Goal: Check status: Check status

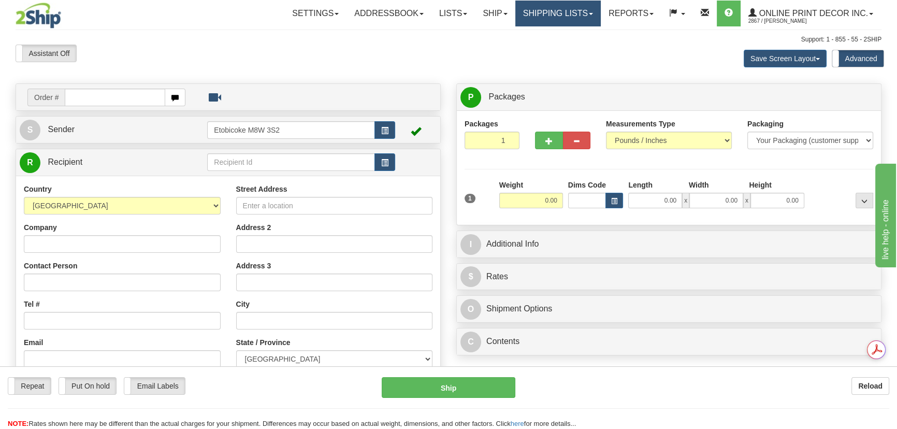
click at [549, 17] on link "Shipping lists" at bounding box center [557, 14] width 85 height 26
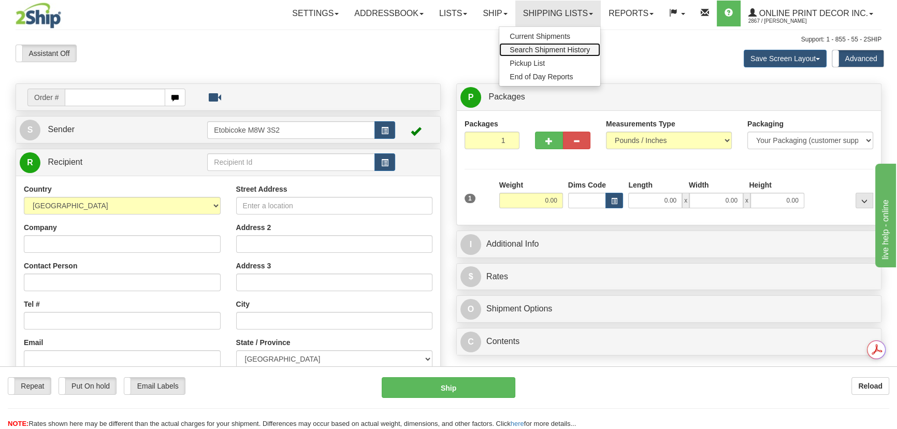
click at [552, 51] on span "Search Shipment History" at bounding box center [549, 50] width 80 height 8
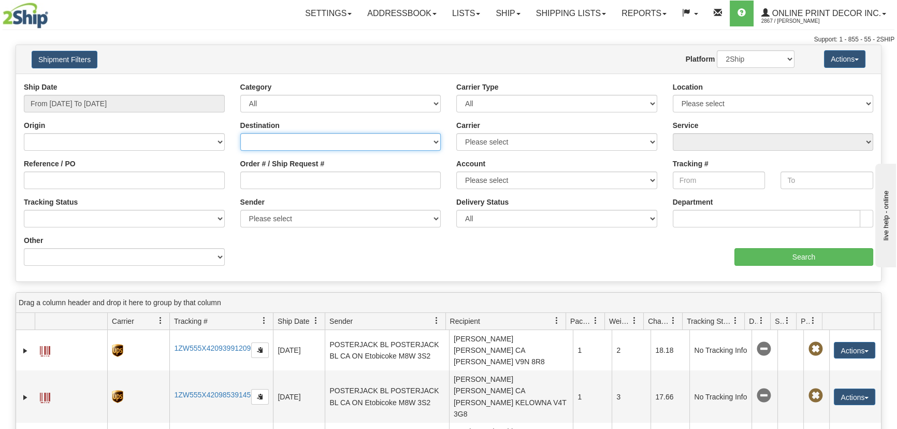
click at [380, 143] on select "[GEOGRAPHIC_DATA] [GEOGRAPHIC_DATA] [GEOGRAPHIC_DATA] [US_STATE] [GEOGRAPHIC_DA…" at bounding box center [340, 142] width 201 height 18
select select "US"
click at [240, 133] on select "Canada United States Mexico Puerto Rico Romania Australia New Zealand SouthAfri…" at bounding box center [340, 142] width 201 height 18
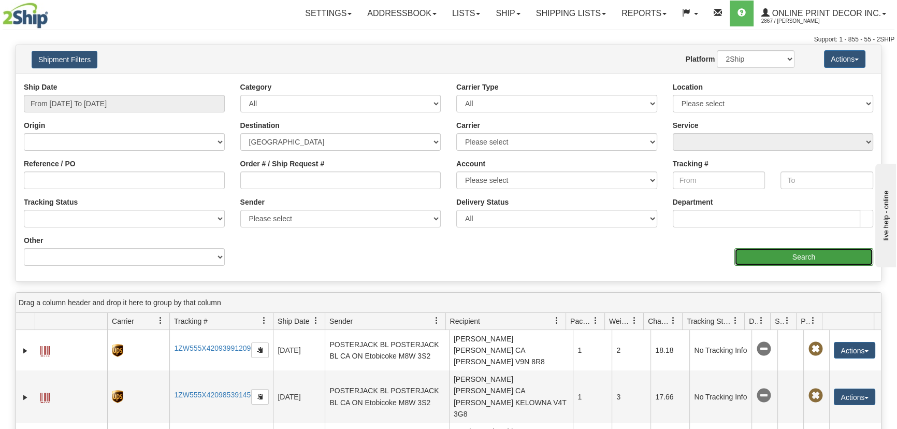
click at [801, 253] on input "Search" at bounding box center [803, 257] width 139 height 18
